Goal: Transaction & Acquisition: Purchase product/service

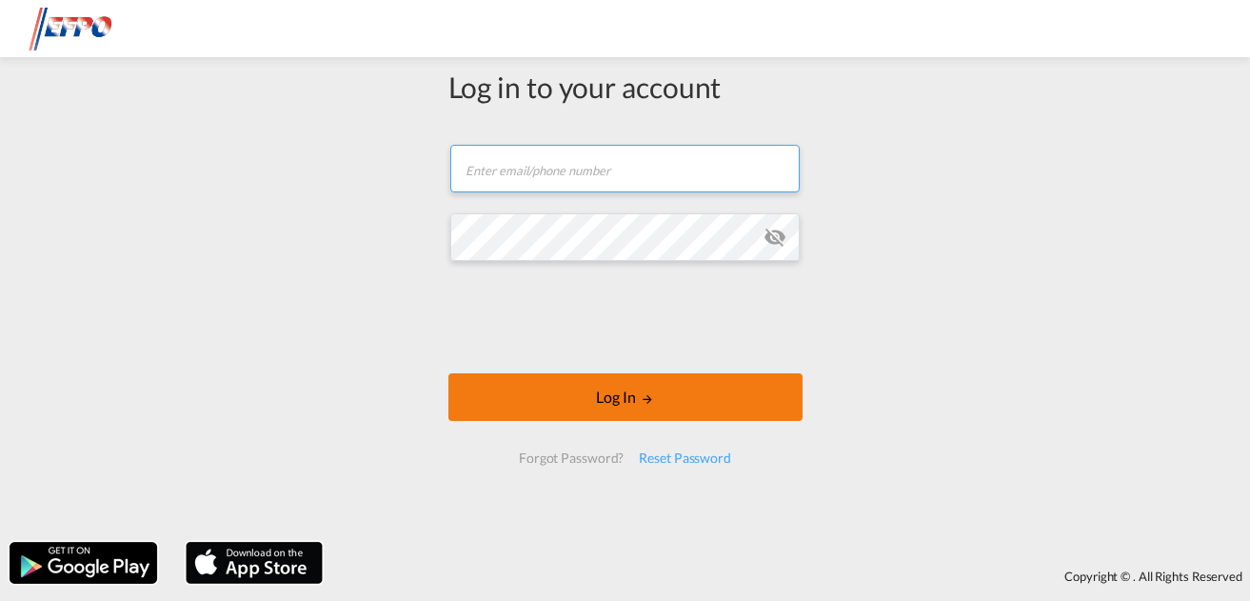
type input "[EMAIL_ADDRESS][DOMAIN_NAME]"
click at [722, 399] on button "Log In" at bounding box center [625, 397] width 354 height 48
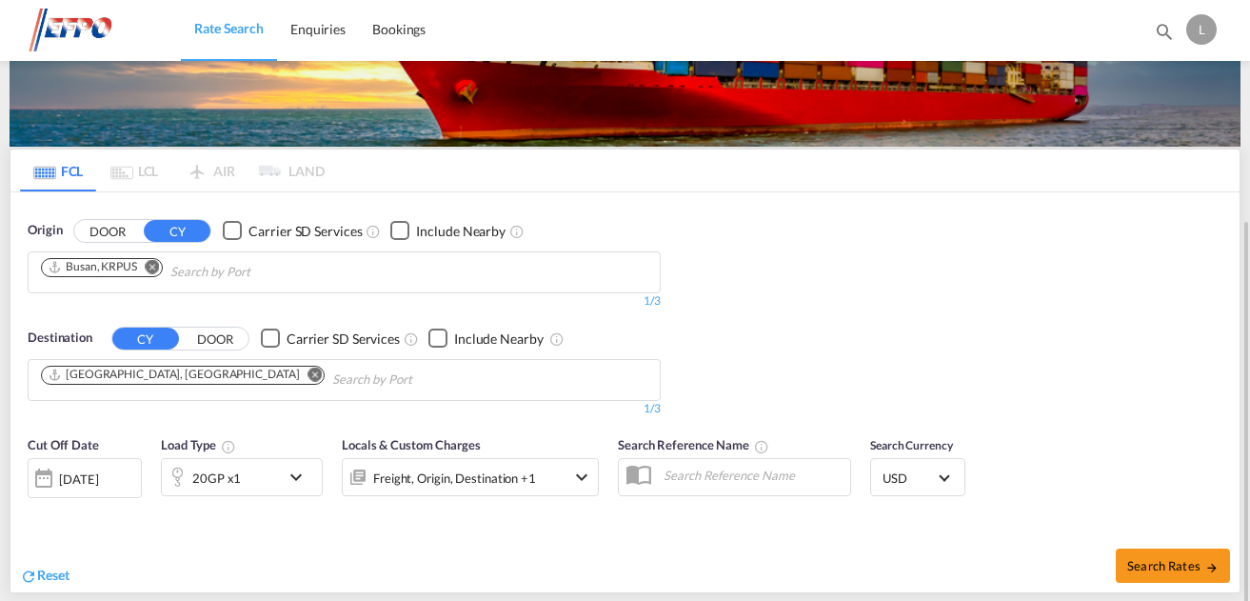
scroll to position [190, 0]
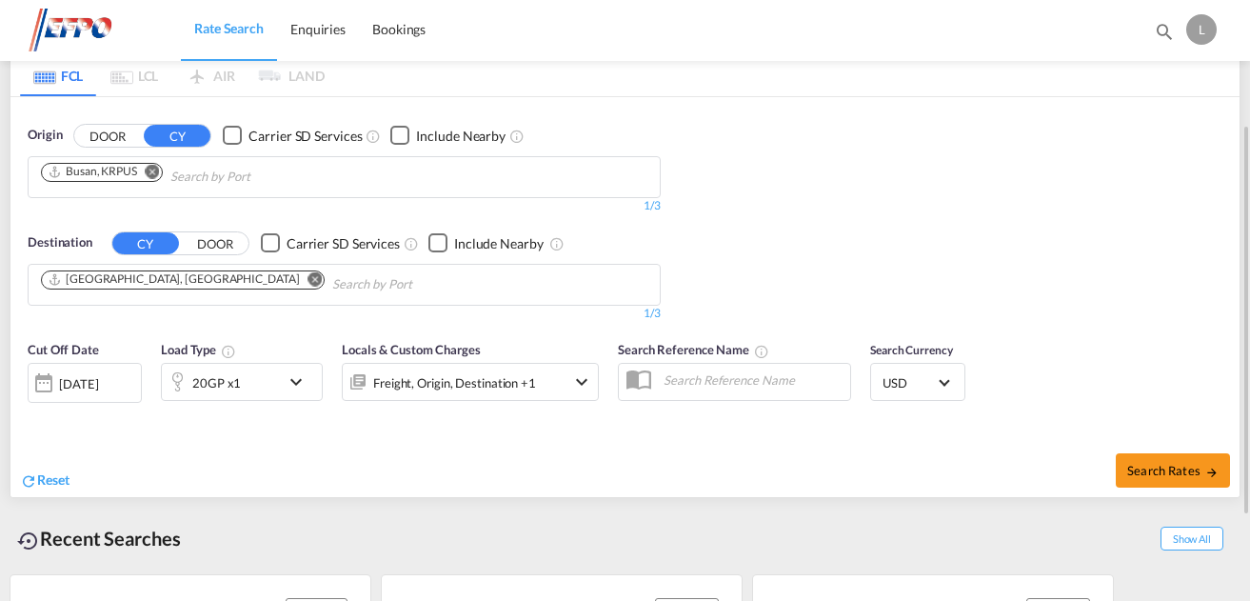
click at [105, 372] on div "[DATE]" at bounding box center [85, 383] width 114 height 40
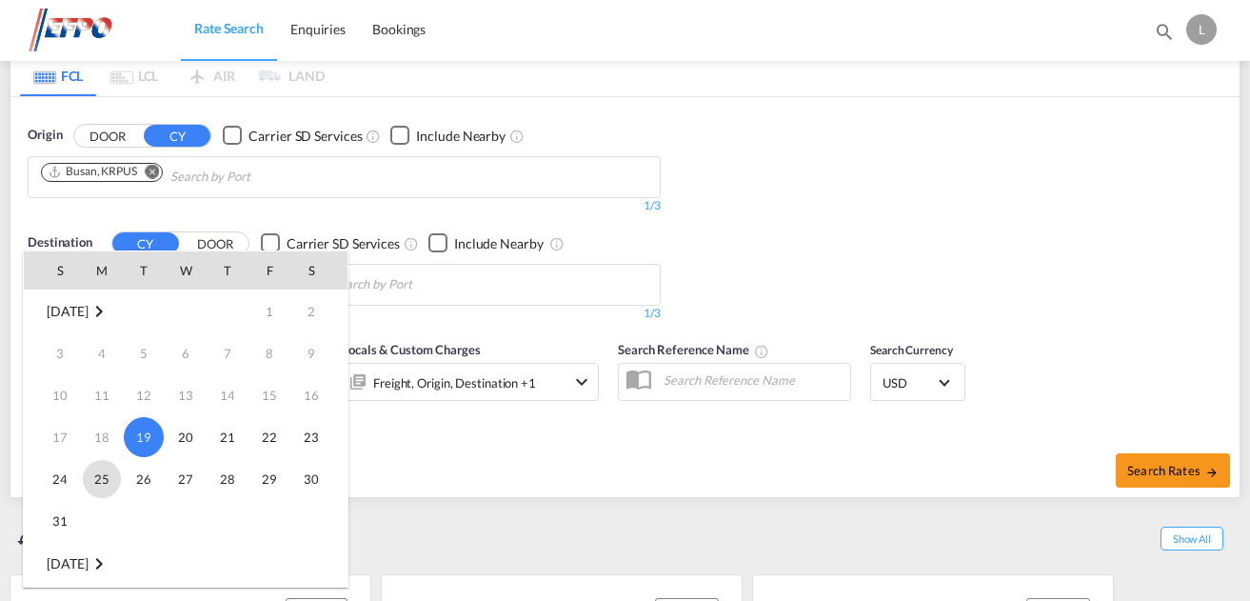
click at [107, 477] on span "25" at bounding box center [102, 479] width 38 height 38
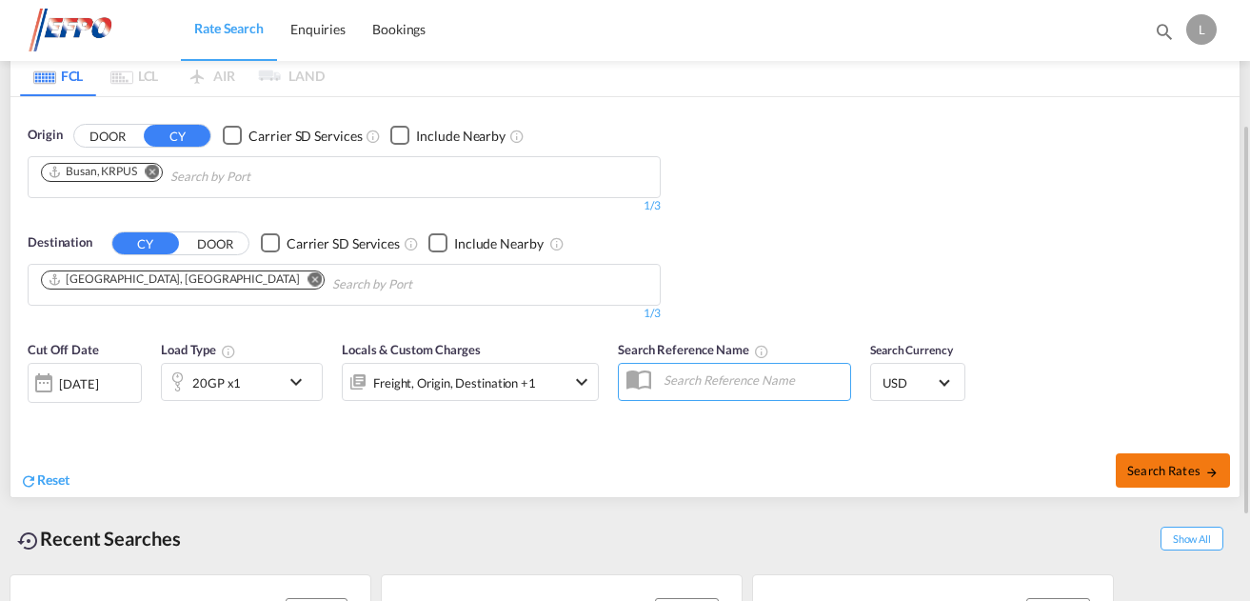
click at [1173, 471] on span "Search Rates" at bounding box center [1172, 470] width 91 height 15
type input "KRPUS to DEHAM / [DATE]"
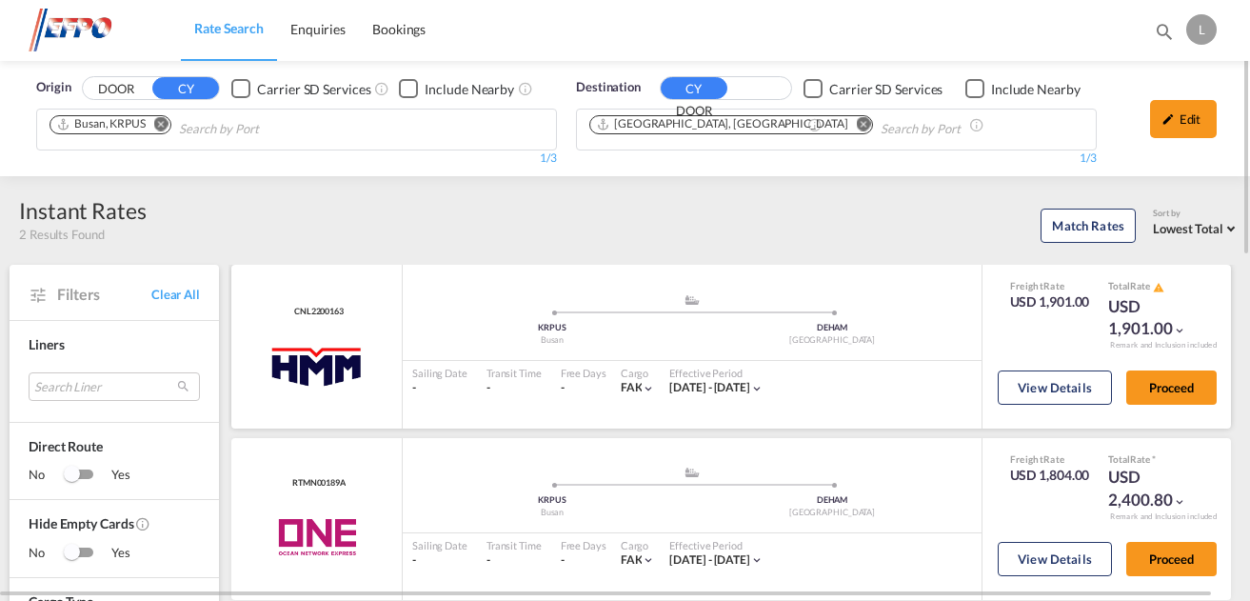
scroll to position [95, 0]
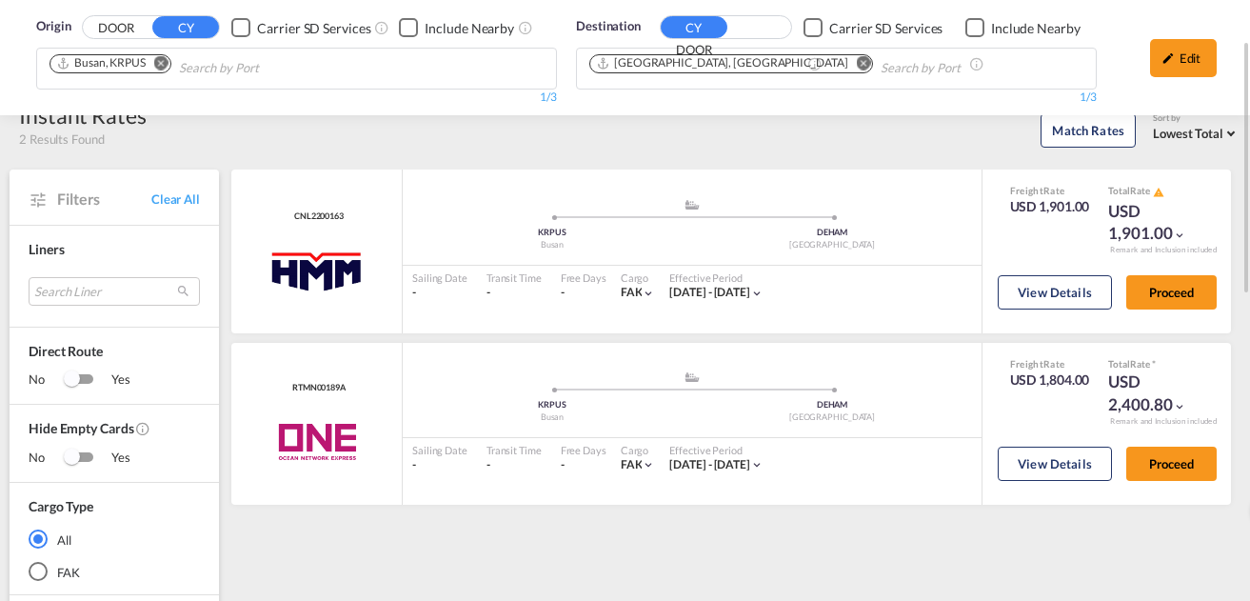
click at [162, 64] on md-icon "Remove" at bounding box center [161, 63] width 14 height 14
